Goal: Information Seeking & Learning: Learn about a topic

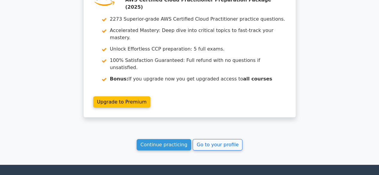
scroll to position [940, 0]
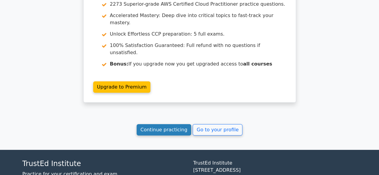
click at [182, 124] on link "Continue practicing" at bounding box center [164, 129] width 55 height 11
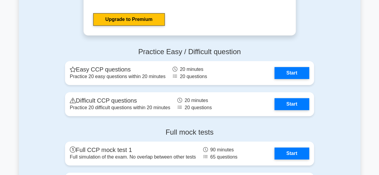
scroll to position [1249, 0]
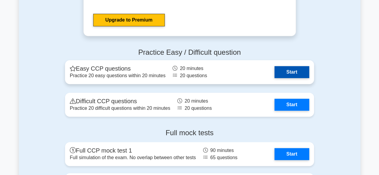
click at [284, 70] on link "Start" at bounding box center [291, 72] width 35 height 12
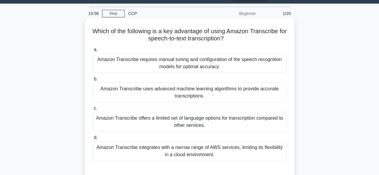
scroll to position [14, 0]
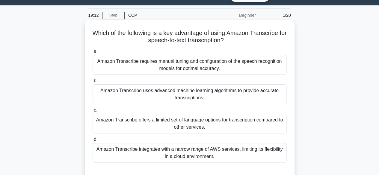
click at [217, 96] on div "Amazon Transcribe uses advanced machine learning algorithms to provide accurate…" at bounding box center [189, 94] width 194 height 20
click at [92, 83] on input "b. Amazon Transcribe uses advanced machine learning algorithms to provide accur…" at bounding box center [92, 81] width 0 height 4
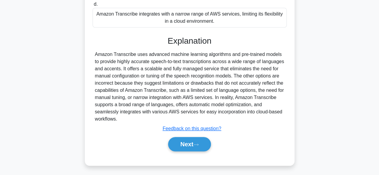
scroll to position [150, 0]
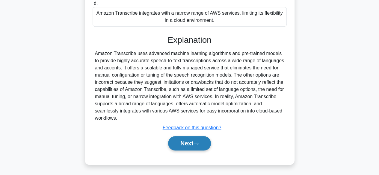
click at [185, 142] on button "Next" at bounding box center [189, 143] width 43 height 14
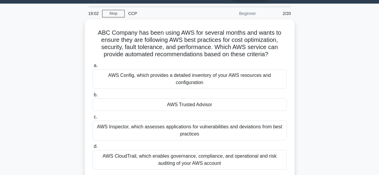
scroll to position [14, 0]
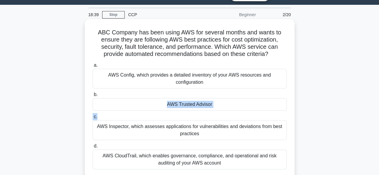
drag, startPoint x: 205, startPoint y: 120, endPoint x: 220, endPoint y: 97, distance: 27.2
click at [220, 97] on div "a. AWS Config, which provides a detailed inventory of your AWS resources and co…" at bounding box center [189, 115] width 201 height 110
click at [248, 106] on div "AWS Trusted Advisor" at bounding box center [189, 104] width 194 height 13
click at [92, 97] on input "b. AWS Trusted Advisor" at bounding box center [92, 95] width 0 height 4
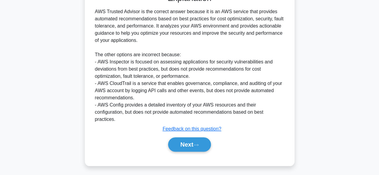
scroll to position [200, 0]
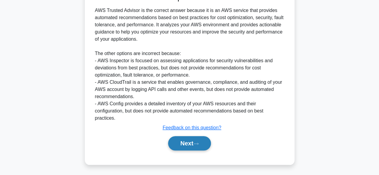
click at [198, 139] on button "Next" at bounding box center [189, 143] width 43 height 14
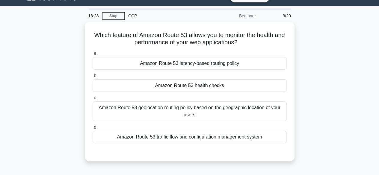
scroll to position [11, 0]
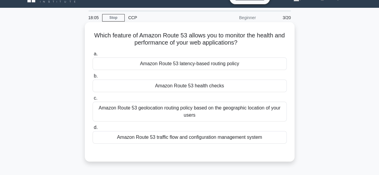
click at [213, 87] on div "Amazon Route 53 health checks" at bounding box center [189, 86] width 194 height 13
click at [92, 78] on input "b. Amazon Route 53 health checks" at bounding box center [92, 76] width 0 height 4
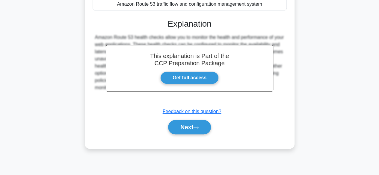
scroll to position [148, 0]
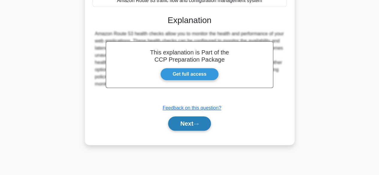
click at [197, 122] on button "Next" at bounding box center [189, 123] width 43 height 14
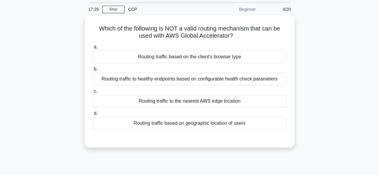
scroll to position [20, 0]
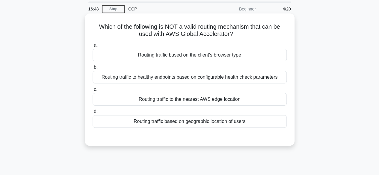
click at [204, 99] on div "Routing traffic to the nearest AWS edge location" at bounding box center [189, 99] width 194 height 13
click at [92, 92] on input "c. Routing traffic to the nearest AWS edge location" at bounding box center [92, 90] width 0 height 4
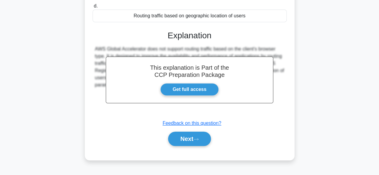
scroll to position [148, 0]
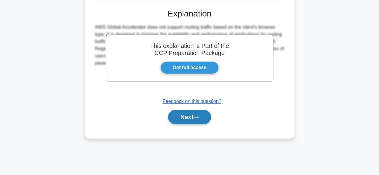
click at [198, 116] on icon at bounding box center [195, 117] width 5 height 3
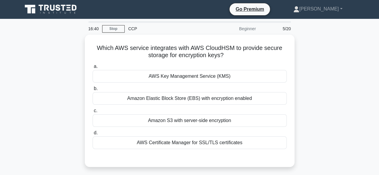
scroll to position [1, 0]
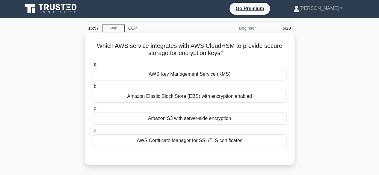
click at [215, 120] on div "Amazon S3 with server-side encryption" at bounding box center [189, 118] width 194 height 13
click at [92, 111] on input "c. Amazon S3 with server-side encryption" at bounding box center [92, 109] width 0 height 4
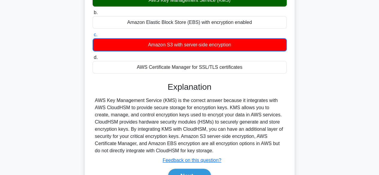
scroll to position [148, 0]
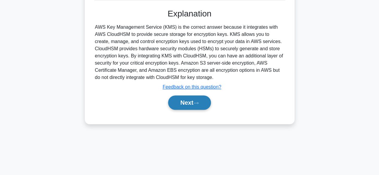
click at [197, 98] on button "Next" at bounding box center [189, 102] width 43 height 14
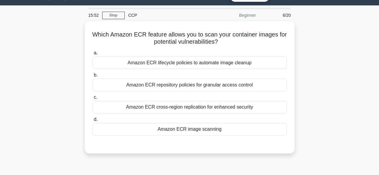
scroll to position [13, 0]
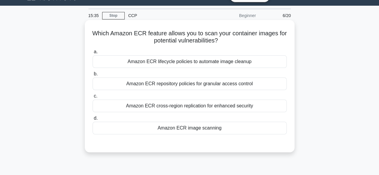
click at [199, 133] on div "Amazon ECR image scanning" at bounding box center [189, 128] width 194 height 13
click at [92, 120] on input "d. Amazon ECR image scanning" at bounding box center [92, 118] width 0 height 4
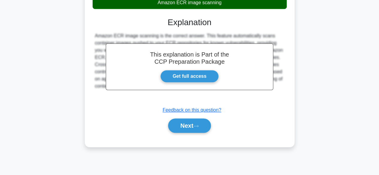
scroll to position [148, 0]
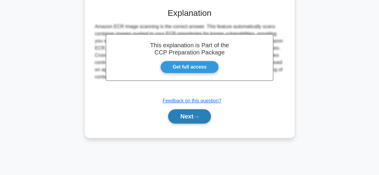
click at [195, 115] on icon at bounding box center [195, 116] width 5 height 3
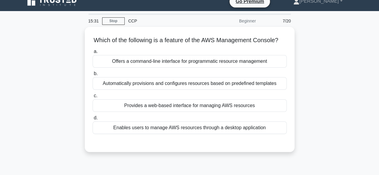
scroll to position [6, 0]
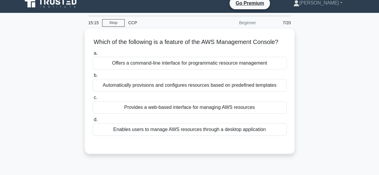
click at [195, 114] on div "Provides a web-based interface for managing AWS resources" at bounding box center [189, 107] width 194 height 13
click at [92, 100] on input "c. Provides a web-based interface for managing AWS resources" at bounding box center [92, 98] width 0 height 4
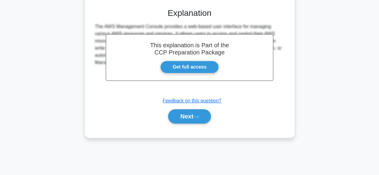
scroll to position [143, 0]
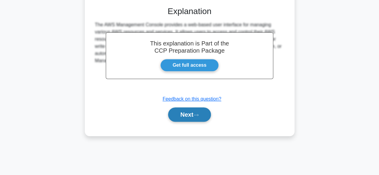
click at [195, 119] on button "Next" at bounding box center [189, 114] width 43 height 14
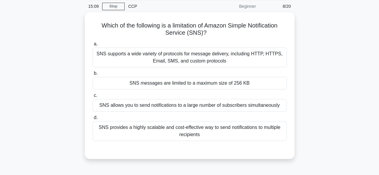
scroll to position [22, 0]
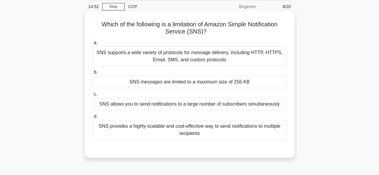
click at [218, 81] on div "SNS messages are limited to a maximum size of 256 KB" at bounding box center [189, 82] width 194 height 13
click at [92, 74] on input "b. SNS messages are limited to a maximum size of 256 KB" at bounding box center [92, 72] width 0 height 4
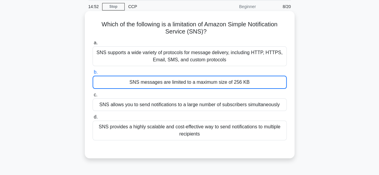
click at [218, 81] on div "SNS messages are limited to a maximum size of 256 KB" at bounding box center [189, 82] width 194 height 13
click at [92, 74] on input "b. SNS messages are limited to a maximum size of 256 KB" at bounding box center [92, 72] width 0 height 4
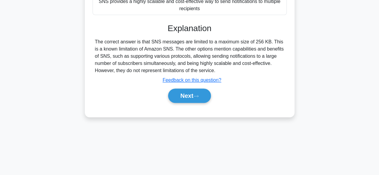
scroll to position [148, 0]
click at [208, 95] on button "Next" at bounding box center [189, 95] width 43 height 14
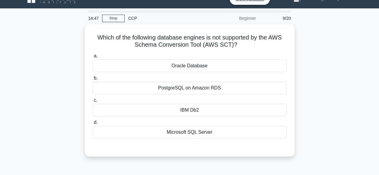
scroll to position [10, 0]
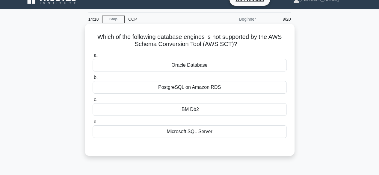
click at [205, 108] on div "IBM Db2" at bounding box center [189, 109] width 194 height 13
click at [92, 102] on input "c. IBM Db2" at bounding box center [92, 100] width 0 height 4
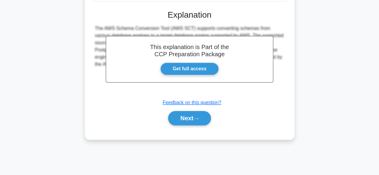
scroll to position [148, 0]
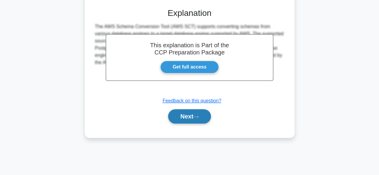
click at [204, 114] on button "Next" at bounding box center [189, 116] width 43 height 14
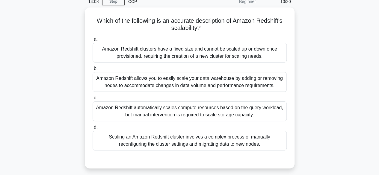
scroll to position [28, 0]
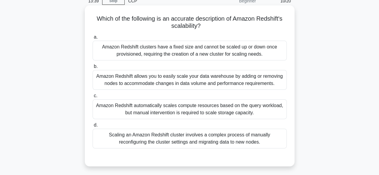
click at [204, 136] on div "Scaling an Amazon Redshift cluster involves a complex process of manually recon…" at bounding box center [189, 139] width 194 height 20
click at [92, 127] on input "d. Scaling an Amazon Redshift cluster involves a complex process of manually re…" at bounding box center [92, 125] width 0 height 4
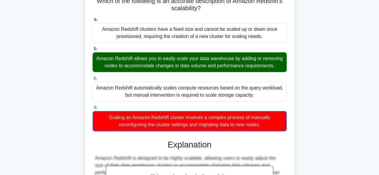
scroll to position [158, 0]
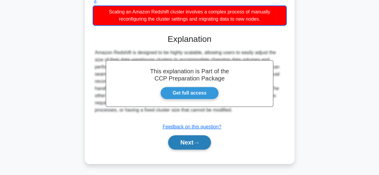
click at [198, 145] on icon at bounding box center [195, 142] width 5 height 3
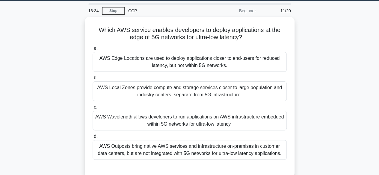
scroll to position [18, 0]
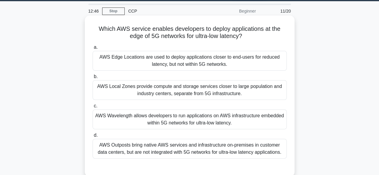
click at [201, 65] on div "AWS Edge Locations are used to deploy applications closer to end-users for redu…" at bounding box center [189, 61] width 194 height 20
click at [92, 49] on input "a. AWS Edge Locations are used to deploy applications closer to end-users for r…" at bounding box center [92, 48] width 0 height 4
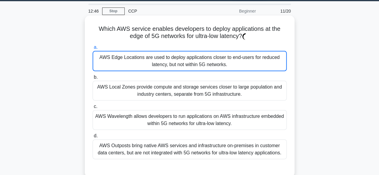
click at [201, 65] on div "AWS Edge Locations are used to deploy applications closer to end-users for redu…" at bounding box center [189, 61] width 194 height 20
click at [92, 49] on input "a. AWS Edge Locations are used to deploy applications closer to end-users for r…" at bounding box center [92, 48] width 0 height 4
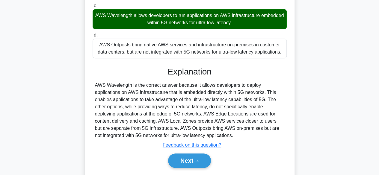
scroll to position [148, 0]
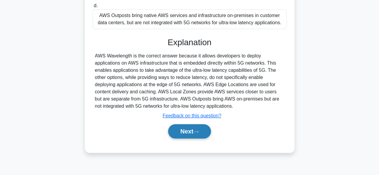
click at [182, 131] on button "Next" at bounding box center [189, 131] width 43 height 14
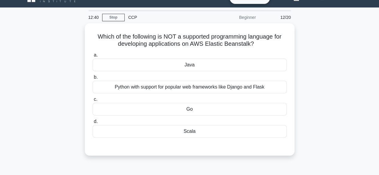
scroll to position [10, 0]
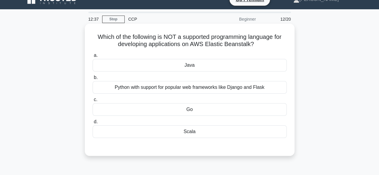
click at [181, 133] on div "Scala" at bounding box center [189, 131] width 194 height 13
click at [92, 124] on input "d. Scala" at bounding box center [92, 122] width 0 height 4
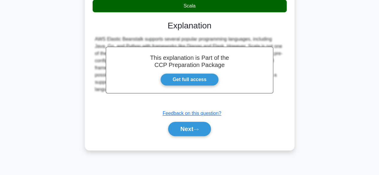
scroll to position [136, 0]
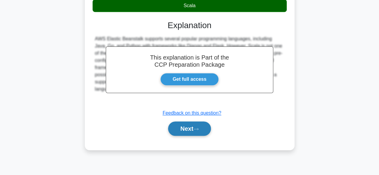
click at [181, 131] on button "Next" at bounding box center [189, 129] width 43 height 14
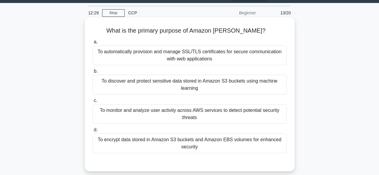
scroll to position [16, 0]
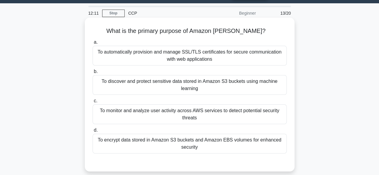
click at [197, 120] on div "To monitor and analyze user activity across AWS services to detect potential se…" at bounding box center [189, 114] width 194 height 20
click at [92, 103] on input "c. To monitor and analyze user activity across AWS services to detect potential…" at bounding box center [92, 101] width 0 height 4
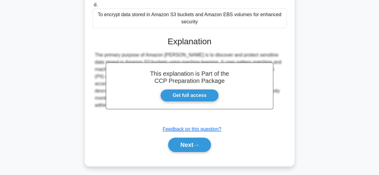
scroll to position [148, 0]
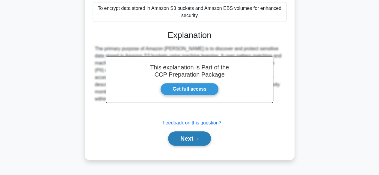
click at [196, 133] on button "Next" at bounding box center [189, 138] width 43 height 14
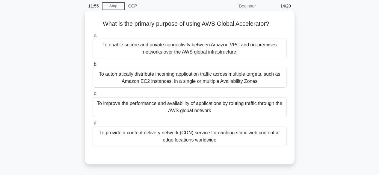
scroll to position [23, 0]
click at [202, 108] on div "To improve the performance and availability of applications by routing traffic …" at bounding box center [189, 108] width 194 height 20
click at [92, 96] on input "c. To improve the performance and availability of applications by routing traff…" at bounding box center [92, 94] width 0 height 4
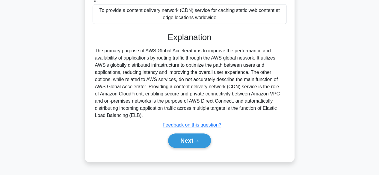
scroll to position [148, 0]
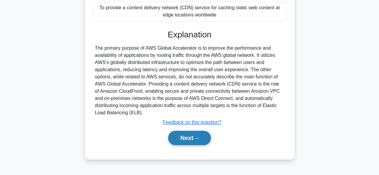
click at [189, 139] on button "Next" at bounding box center [189, 138] width 43 height 14
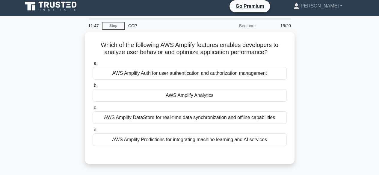
scroll to position [0, 0]
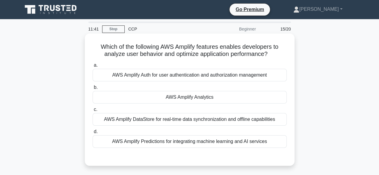
click at [201, 97] on div "AWS Amplify Analytics" at bounding box center [189, 97] width 194 height 13
click at [92, 90] on input "b. AWS Amplify Analytics" at bounding box center [92, 88] width 0 height 4
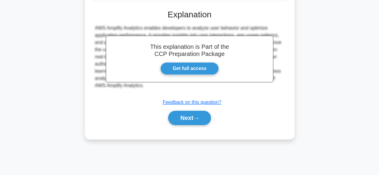
scroll to position [148, 0]
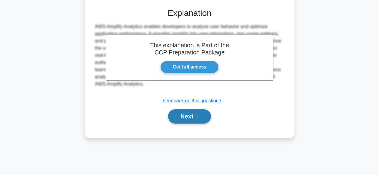
click at [196, 118] on button "Next" at bounding box center [189, 116] width 43 height 14
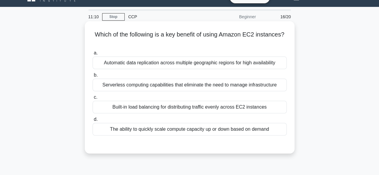
scroll to position [15, 0]
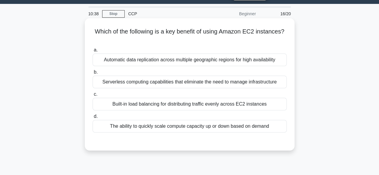
click at [236, 122] on div "The ability to quickly scale compute capacity up or down based on demand" at bounding box center [189, 126] width 194 height 13
click at [92, 119] on input "d. The ability to quickly scale compute capacity up or down based on demand" at bounding box center [92, 117] width 0 height 4
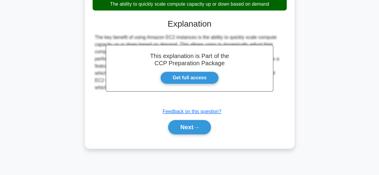
scroll to position [148, 0]
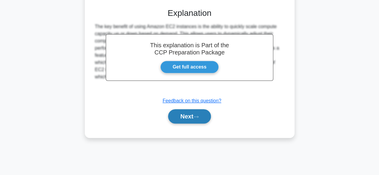
click at [193, 111] on button "Next" at bounding box center [189, 116] width 43 height 14
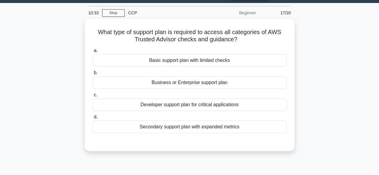
scroll to position [16, 0]
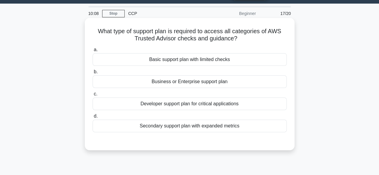
click at [214, 82] on div "Business or Enterprise support plan" at bounding box center [189, 81] width 194 height 13
click at [92, 74] on input "b. Business or Enterprise support plan" at bounding box center [92, 72] width 0 height 4
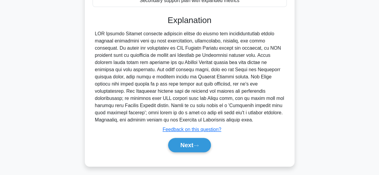
scroll to position [148, 0]
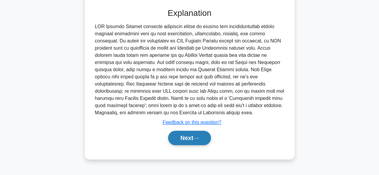
click at [189, 143] on button "Next" at bounding box center [189, 138] width 43 height 14
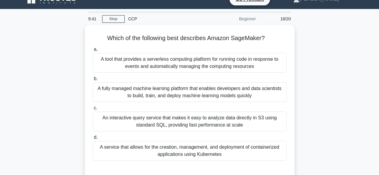
scroll to position [3, 0]
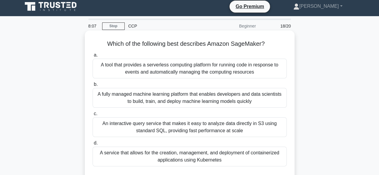
click at [208, 126] on div "An interactive query service that makes it easy to analyze data directly in S3 …" at bounding box center [189, 127] width 194 height 20
click at [92, 116] on input "c. An interactive query service that makes it easy to analyze data directly in …" at bounding box center [92, 114] width 0 height 4
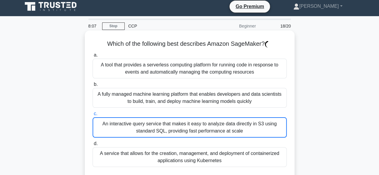
click at [208, 126] on div "An interactive query service that makes it easy to analyze data directly in S3 …" at bounding box center [189, 127] width 194 height 20
click at [92, 116] on input "c. An interactive query service that makes it easy to analyze data directly in …" at bounding box center [92, 114] width 0 height 4
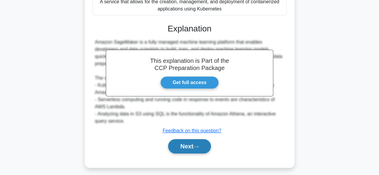
scroll to position [155, 0]
click at [198, 149] on button "Next" at bounding box center [189, 146] width 43 height 14
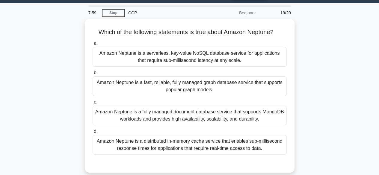
scroll to position [16, 0]
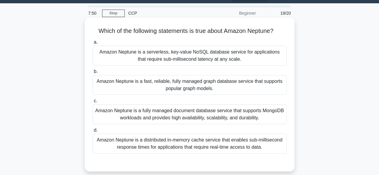
click at [171, 113] on div "Amazon Neptune is a fully managed document database service that supports Mongo…" at bounding box center [189, 114] width 194 height 20
click at [92, 103] on input "c. Amazon Neptune is a fully managed document database service that supports Mo…" at bounding box center [92, 101] width 0 height 4
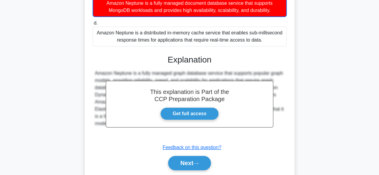
scroll to position [148, 0]
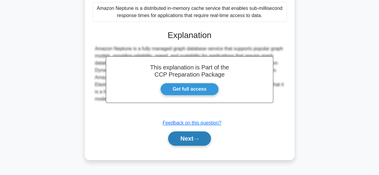
click at [185, 137] on button "Next" at bounding box center [189, 138] width 43 height 14
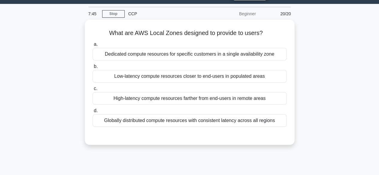
scroll to position [15, 0]
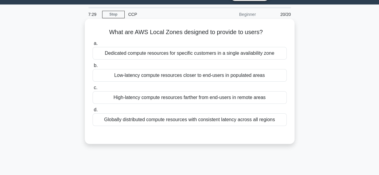
click at [170, 73] on div "Low-latency compute resources closer to end-users in populated areas" at bounding box center [189, 75] width 194 height 13
click at [92, 68] on input "b. Low-latency compute resources closer to end-users in populated areas" at bounding box center [92, 66] width 0 height 4
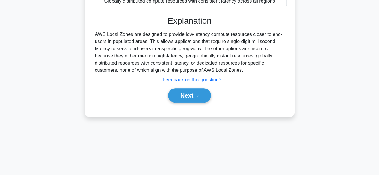
scroll to position [148, 0]
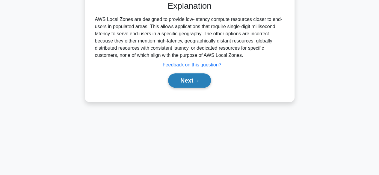
click at [185, 76] on button "Next" at bounding box center [189, 80] width 43 height 14
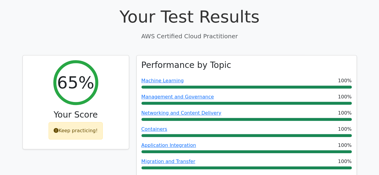
scroll to position [212, 0]
